Goal: Task Accomplishment & Management: Manage account settings

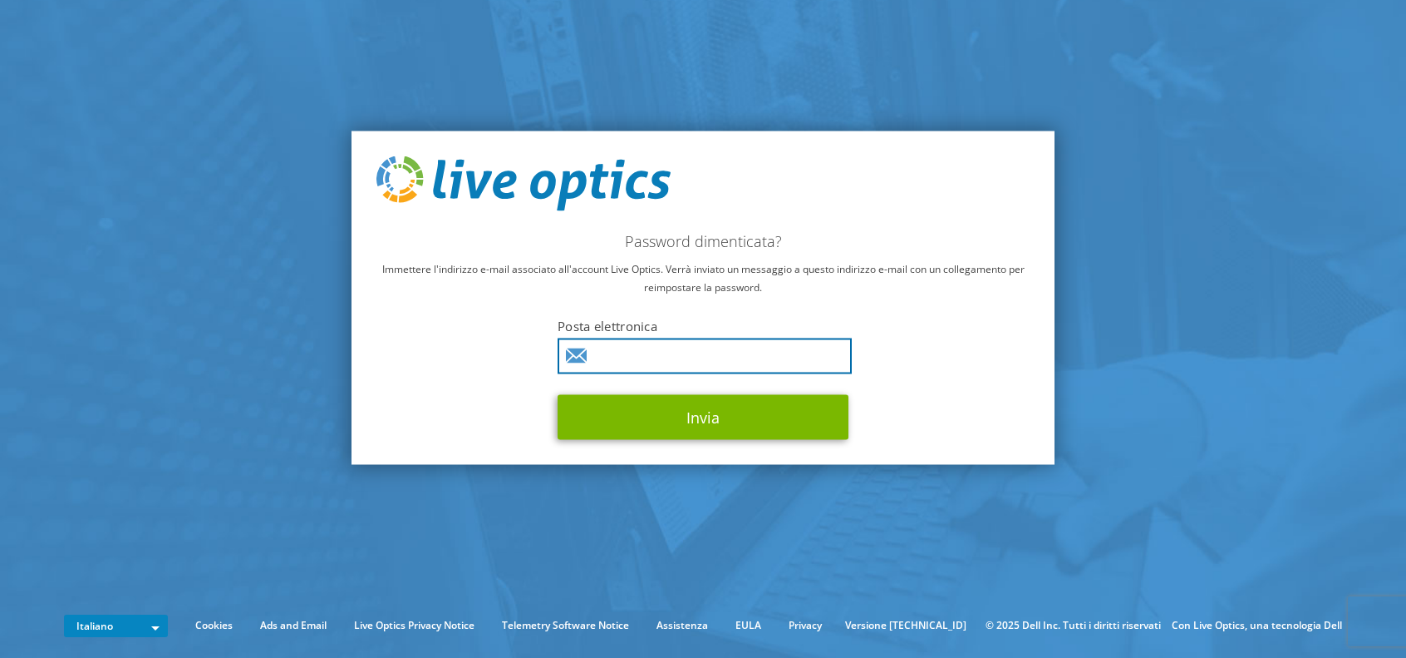
type input "[PERSON_NAME][EMAIL_ADDRESS][PERSON_NAME][DOMAIN_NAME]"
click at [734, 362] on input "[PERSON_NAME][EMAIL_ADDRESS][PERSON_NAME][DOMAIN_NAME]" at bounding box center [705, 355] width 294 height 36
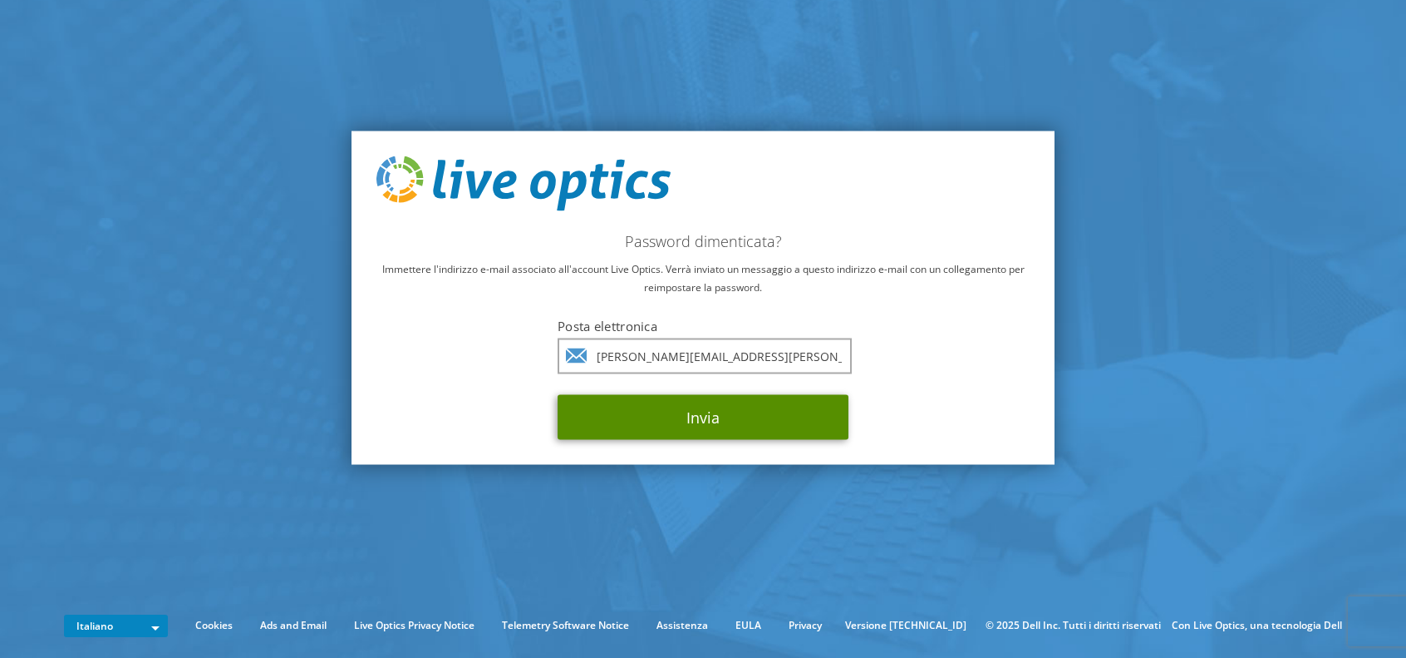
click at [741, 413] on button "Invia" at bounding box center [703, 416] width 291 height 45
click at [746, 421] on button "Invia" at bounding box center [703, 416] width 291 height 45
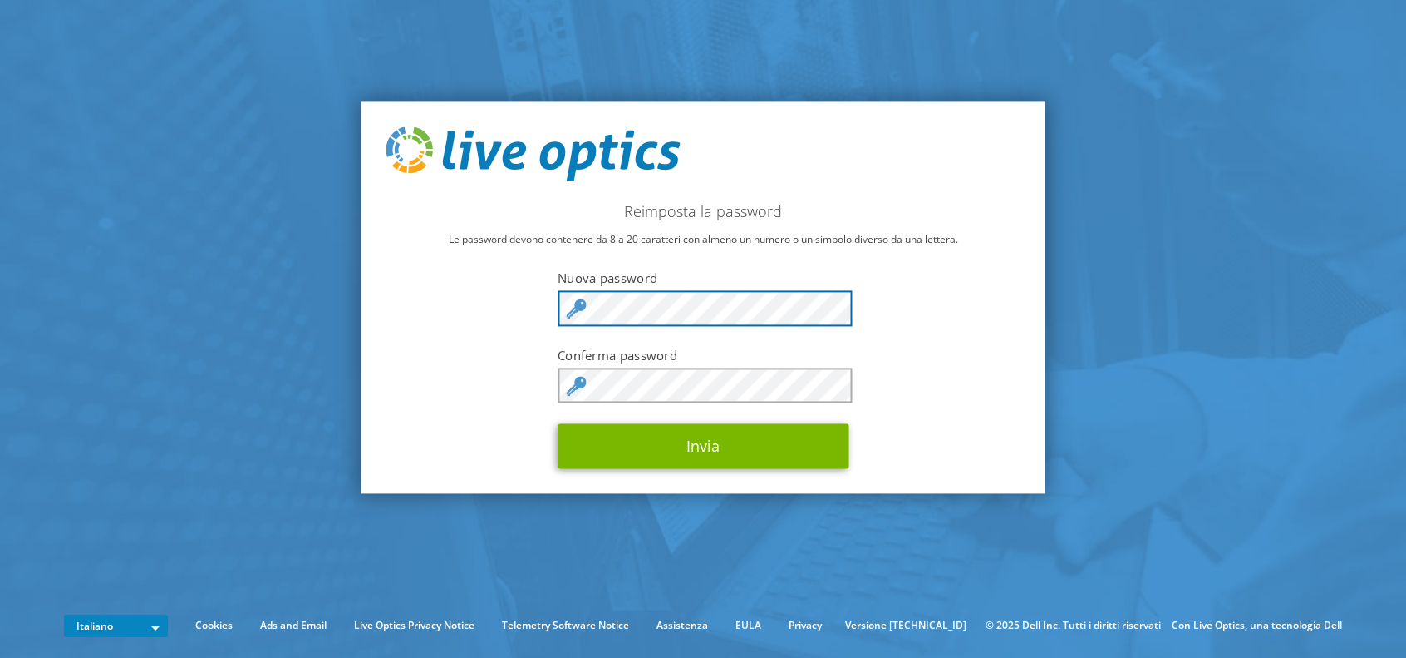
click at [512, 328] on div "Reimposta la password Le password devono contenere da 8 a 20 caratteri con alme…" at bounding box center [704, 297] width 684 height 392
click at [659, 363] on form "Nuova password Conferma password Invia" at bounding box center [703, 368] width 291 height 199
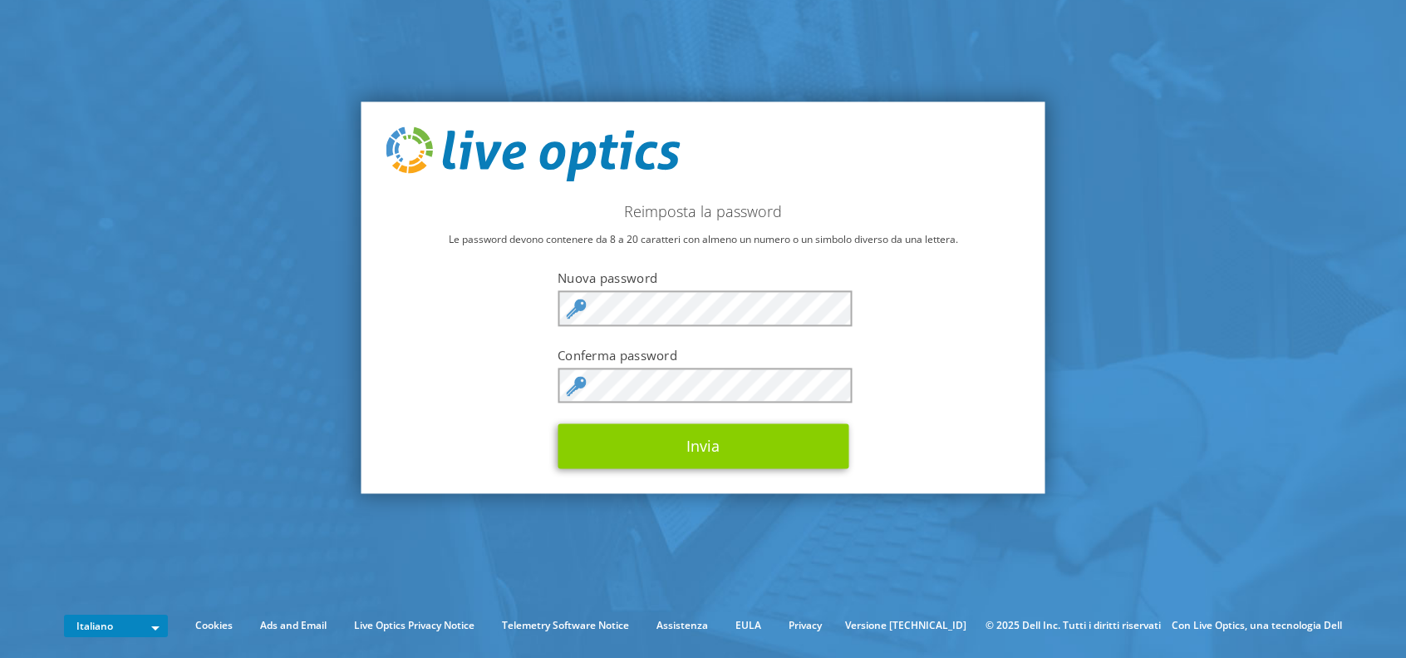
click at [699, 426] on form "Nuova password Conferma password Invia" at bounding box center [703, 368] width 291 height 199
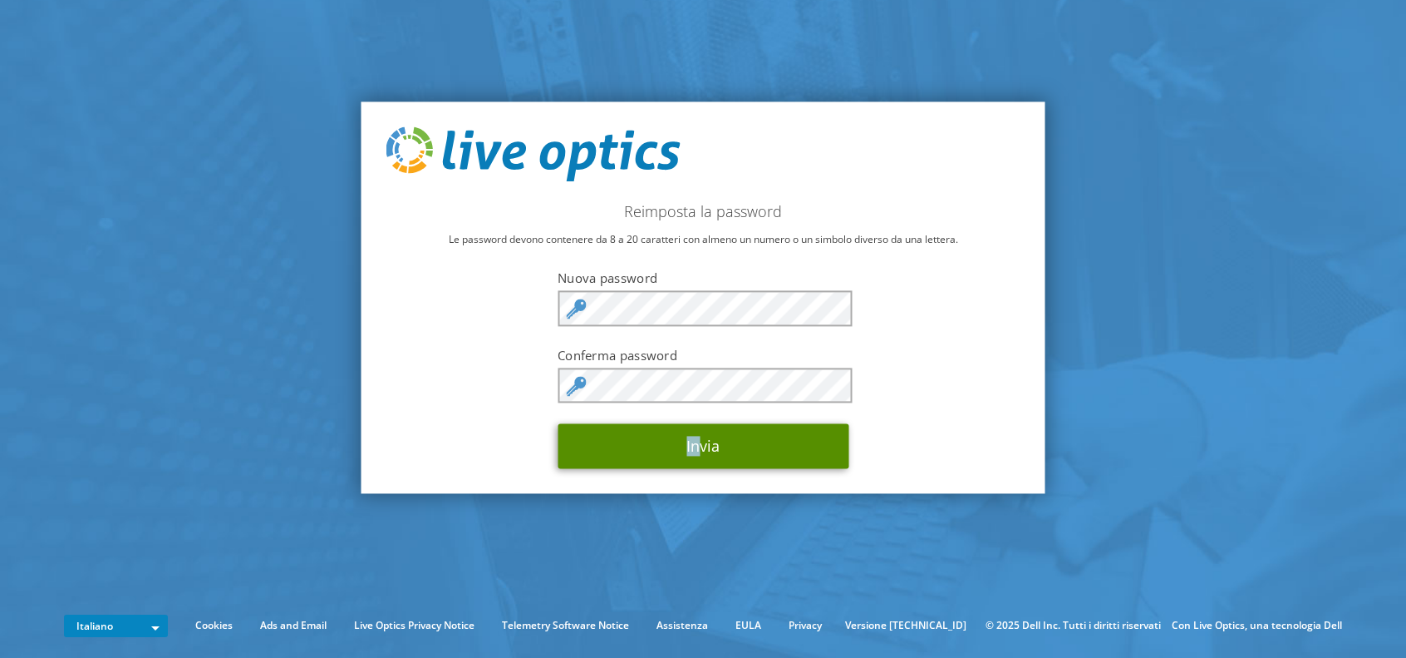
click at [705, 436] on button "Invia" at bounding box center [703, 446] width 291 height 45
